Goal: Task Accomplishment & Management: Manage account settings

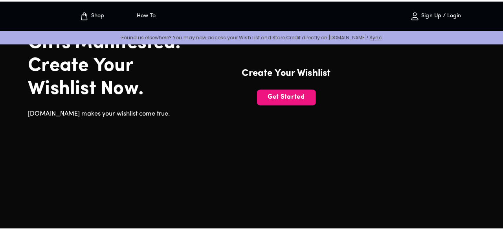
scroll to position [71, 0]
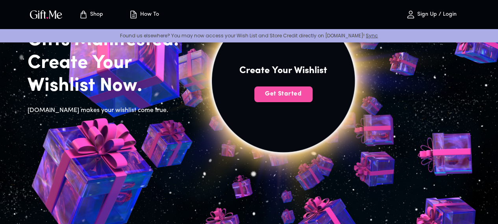
click at [312, 98] on span "Get Started" at bounding box center [283, 94] width 58 height 9
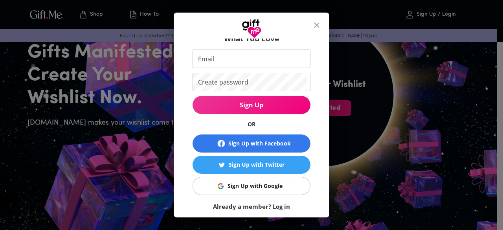
scroll to position [35, 0]
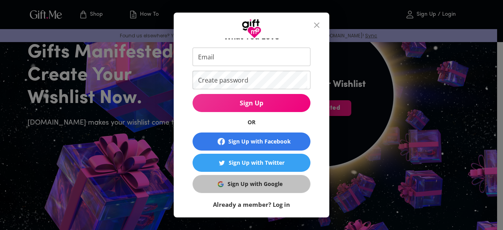
click at [274, 182] on div "Sign Up with Google" at bounding box center [255, 184] width 55 height 9
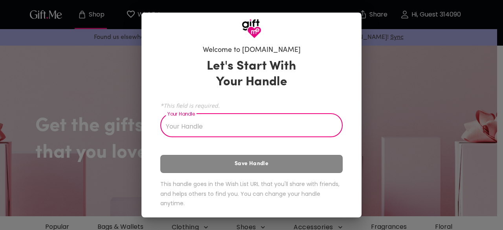
type input "j"
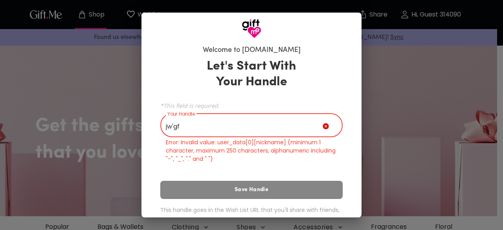
click at [245, 134] on input "jw'gf" at bounding box center [241, 126] width 162 height 22
click at [188, 124] on input "jw'gf_" at bounding box center [241, 126] width 162 height 22
click at [188, 124] on input "jw'gf_-"." at bounding box center [241, 126] width 162 height 22
click at [206, 129] on input "jw'gf_" at bounding box center [241, 126] width 162 height 22
click at [206, 129] on input "jw'gf" at bounding box center [241, 126] width 162 height 22
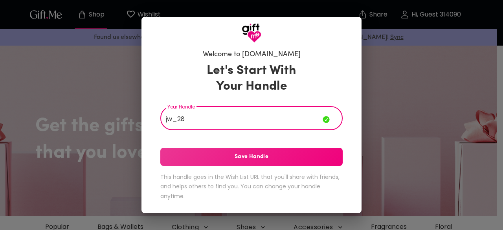
click at [206, 129] on input "jw_28" at bounding box center [241, 119] width 162 height 22
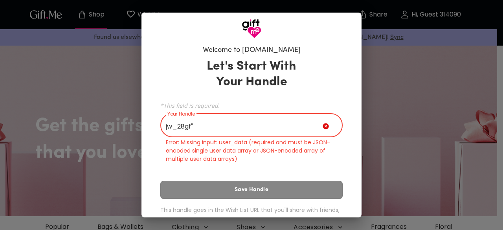
click at [206, 129] on input "jw_28gf"" at bounding box center [241, 126] width 162 height 22
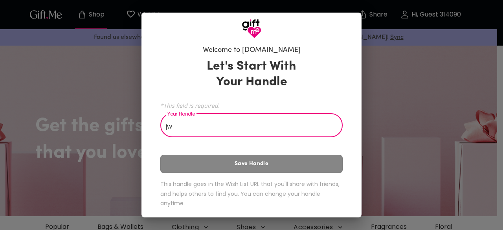
type input "j"
type input "jeongwoo gf"
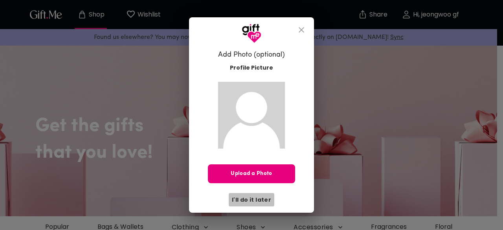
click at [265, 199] on span "I'll do it later" at bounding box center [251, 199] width 39 height 9
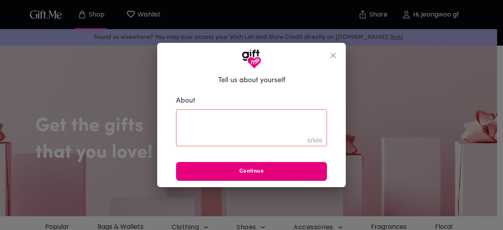
click at [244, 133] on textarea at bounding box center [252, 128] width 140 height 22
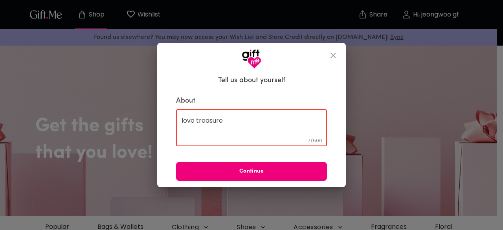
type textarea "love treasure"
click at [279, 169] on span "Continue" at bounding box center [251, 171] width 151 height 9
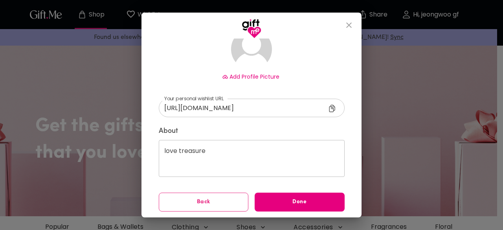
click at [230, 196] on div "Add Profile Picture https://gift.me/jeongwoo_gf ​ Your personal wishlist URL ht…" at bounding box center [252, 113] width 186 height 195
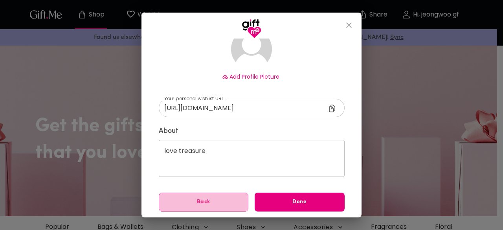
click at [230, 196] on button "Back" at bounding box center [204, 202] width 90 height 19
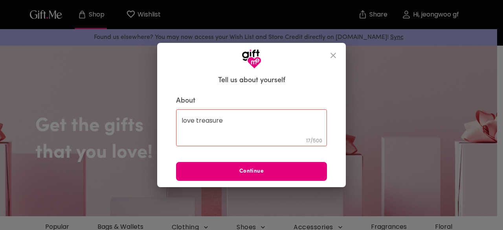
scroll to position [0, 0]
click at [235, 131] on textarea "love treasure" at bounding box center [252, 128] width 140 height 22
click at [234, 139] on textarea "love treasure" at bounding box center [252, 128] width 140 height 22
click at [234, 142] on div "love treasure 17 / 500 ​" at bounding box center [251, 127] width 151 height 37
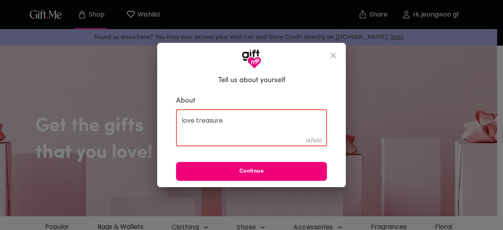
type textarea "love treasure"
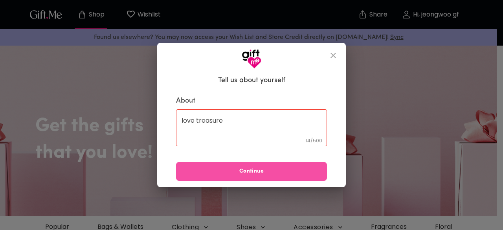
click at [236, 165] on button "Continue" at bounding box center [251, 171] width 151 height 19
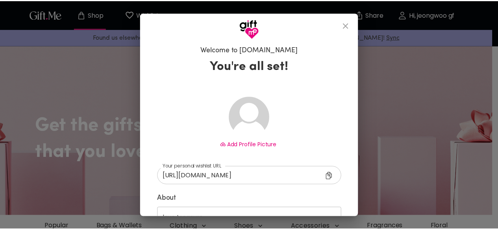
scroll to position [68, 0]
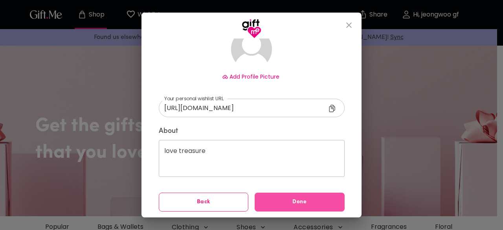
click at [277, 198] on span "Done" at bounding box center [300, 202] width 90 height 9
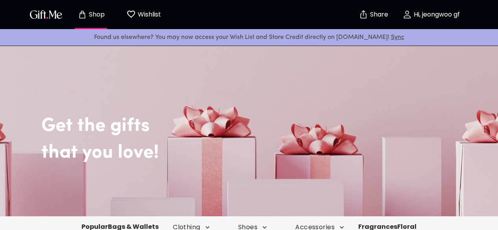
click at [144, 9] on p "Wishlist" at bounding box center [148, 14] width 25 height 10
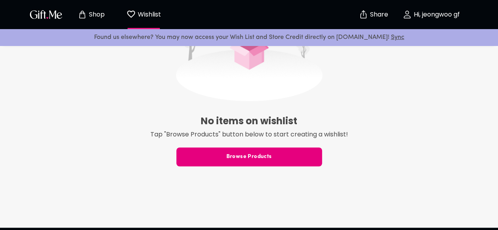
scroll to position [242, 0]
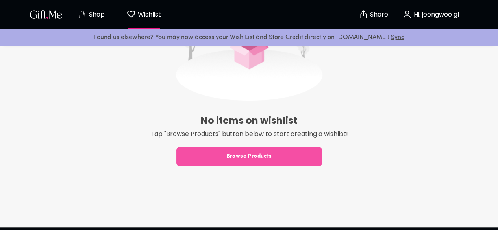
click at [208, 161] on button "Browse Products" at bounding box center [249, 156] width 146 height 19
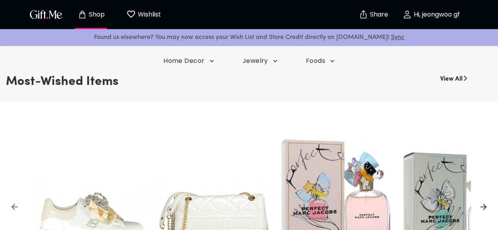
scroll to position [204, 0]
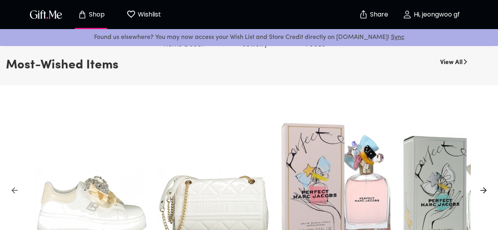
click at [453, 67] on link "View All" at bounding box center [451, 61] width 22 height 13
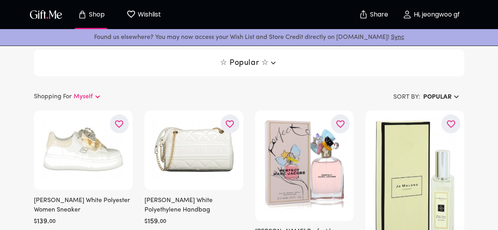
click at [50, 15] on img "button" at bounding box center [45, 14] width 35 height 11
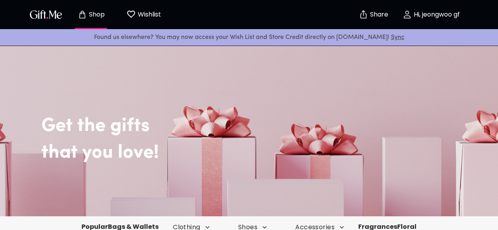
click at [429, 11] on p "Hi, jeongwoo gf" at bounding box center [435, 14] width 48 height 7
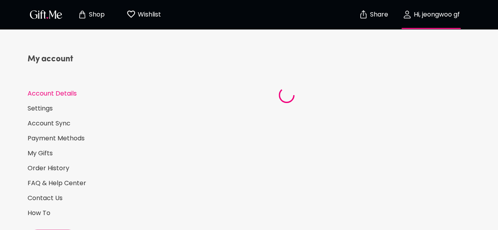
select select "US"
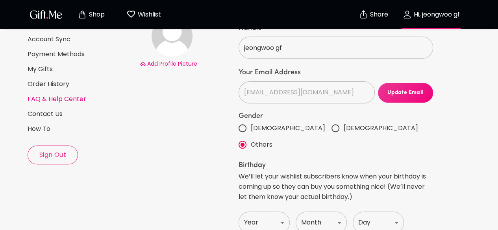
scroll to position [93, 0]
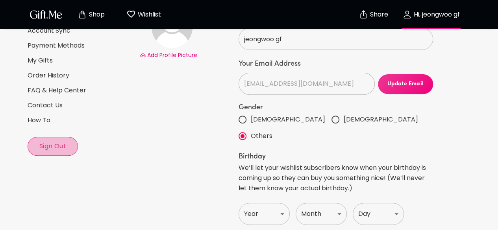
click at [40, 149] on span "Sign Out" at bounding box center [53, 146] width 50 height 9
